Goal: Task Accomplishment & Management: Use online tool/utility

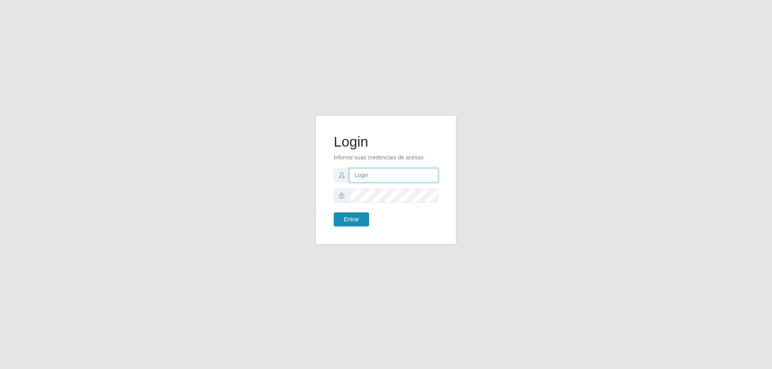
type input "[EMAIL_ADDRESS][DOMAIN_NAME]"
click at [346, 221] on button "Entrar" at bounding box center [351, 220] width 35 height 14
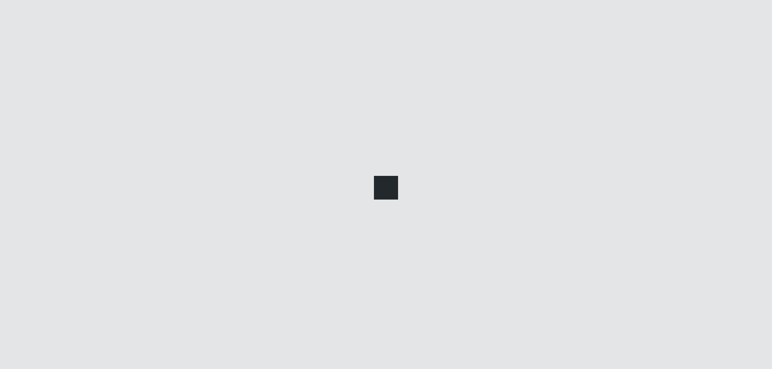
click at [350, 219] on div at bounding box center [386, 184] width 772 height 369
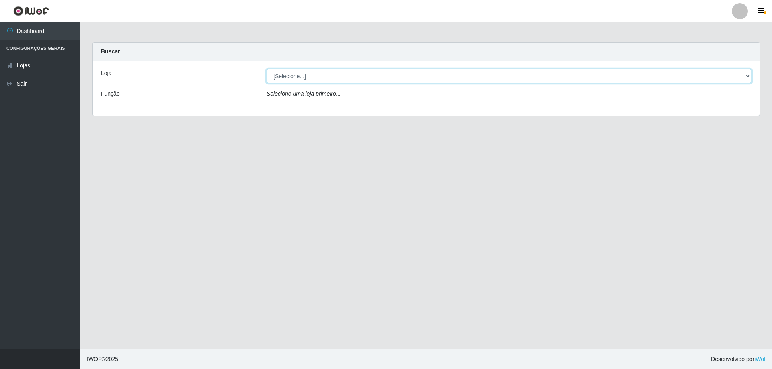
click at [747, 76] on select "[Selecione...] SuperShow Bis - [GEOGRAPHIC_DATA]" at bounding box center [509, 76] width 485 height 14
select select "59"
click at [267, 69] on select "[Selecione...] SuperShow Bis - [GEOGRAPHIC_DATA]" at bounding box center [509, 76] width 485 height 14
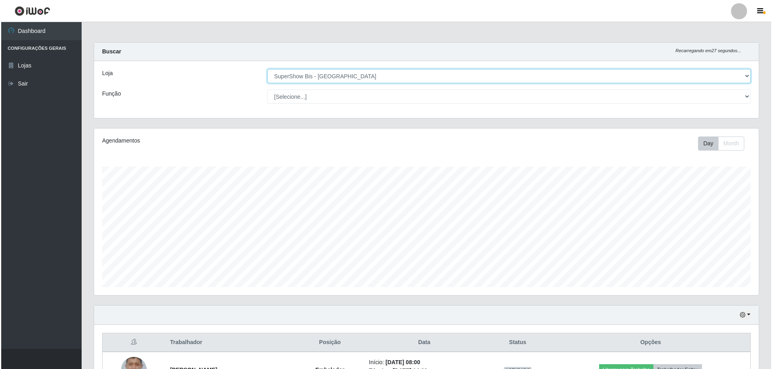
scroll to position [93, 0]
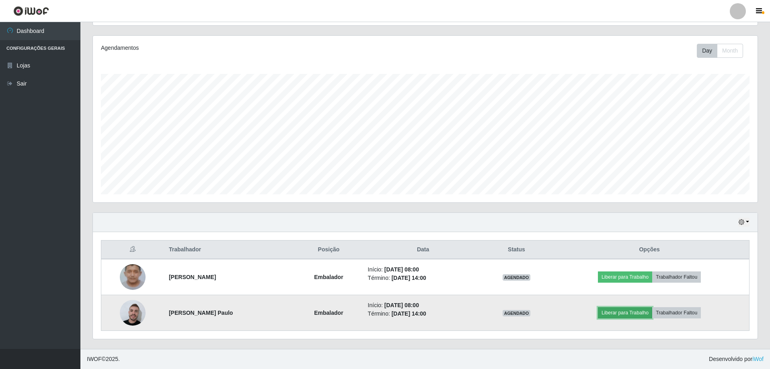
click at [626, 316] on button "Liberar para Trabalho" at bounding box center [625, 313] width 54 height 11
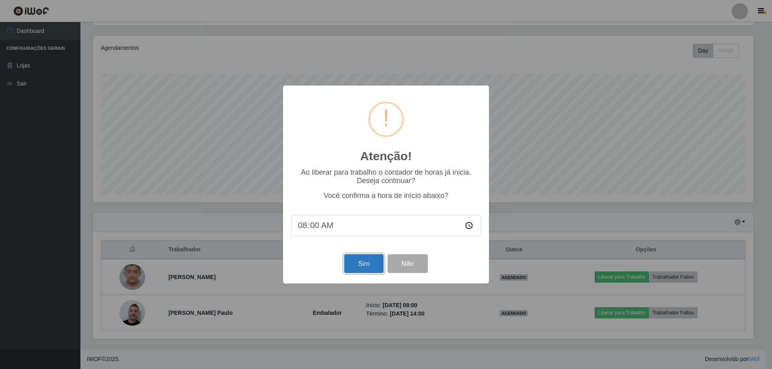
click at [365, 261] on button "Sim" at bounding box center [363, 263] width 39 height 19
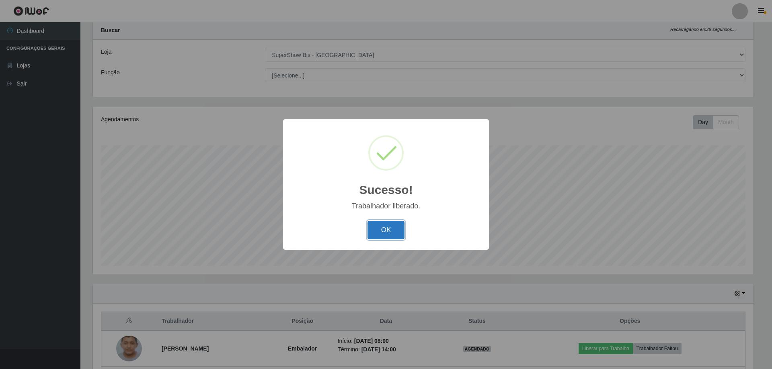
click at [387, 234] on button "OK" at bounding box center [385, 230] width 37 height 19
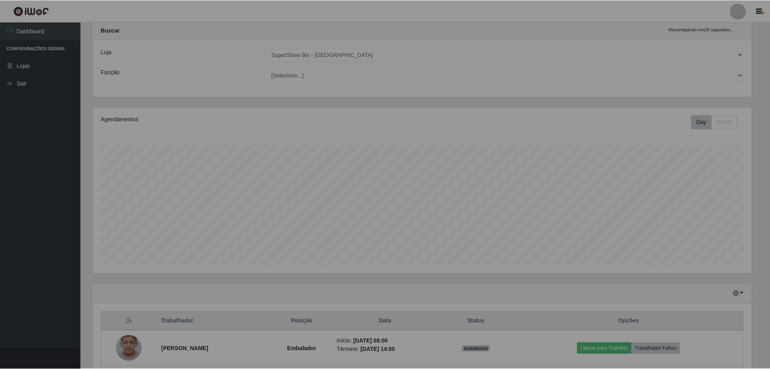
scroll to position [167, 665]
